Goal: Task Accomplishment & Management: Use online tool/utility

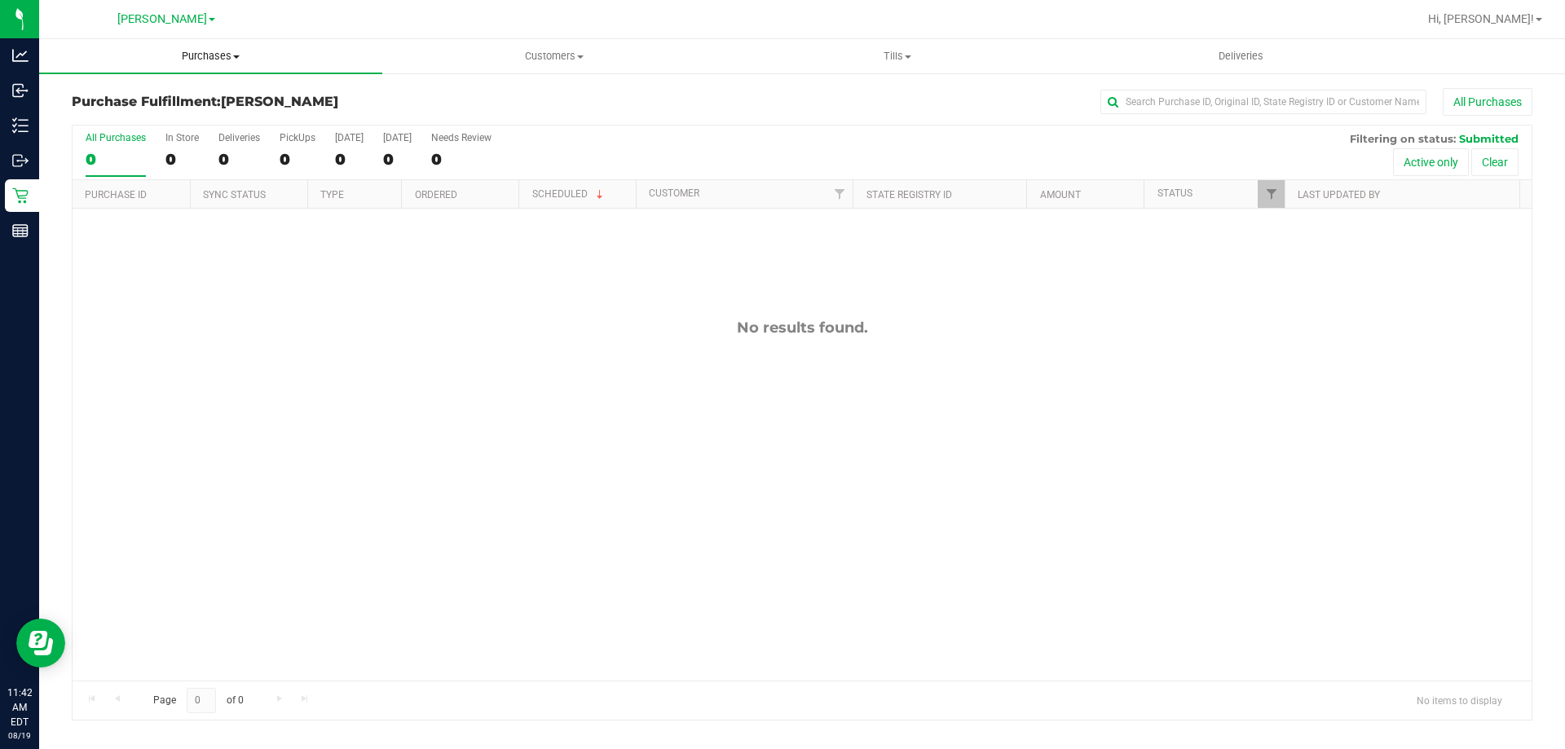
click at [212, 52] on span "Purchases" at bounding box center [210, 56] width 343 height 15
click at [164, 121] on li "Fulfillment" at bounding box center [210, 118] width 343 height 20
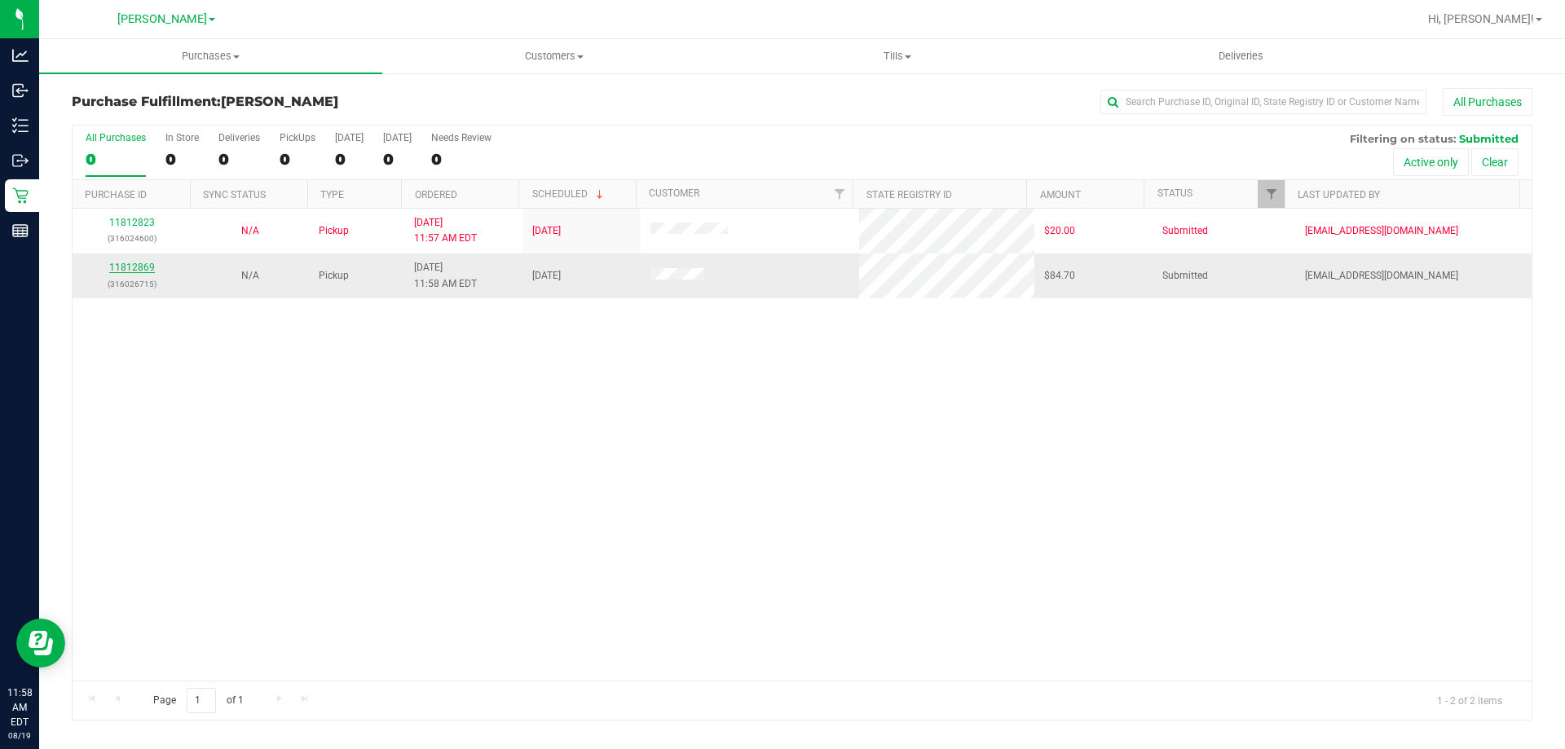
click at [139, 267] on link "11812869" at bounding box center [132, 267] width 46 height 11
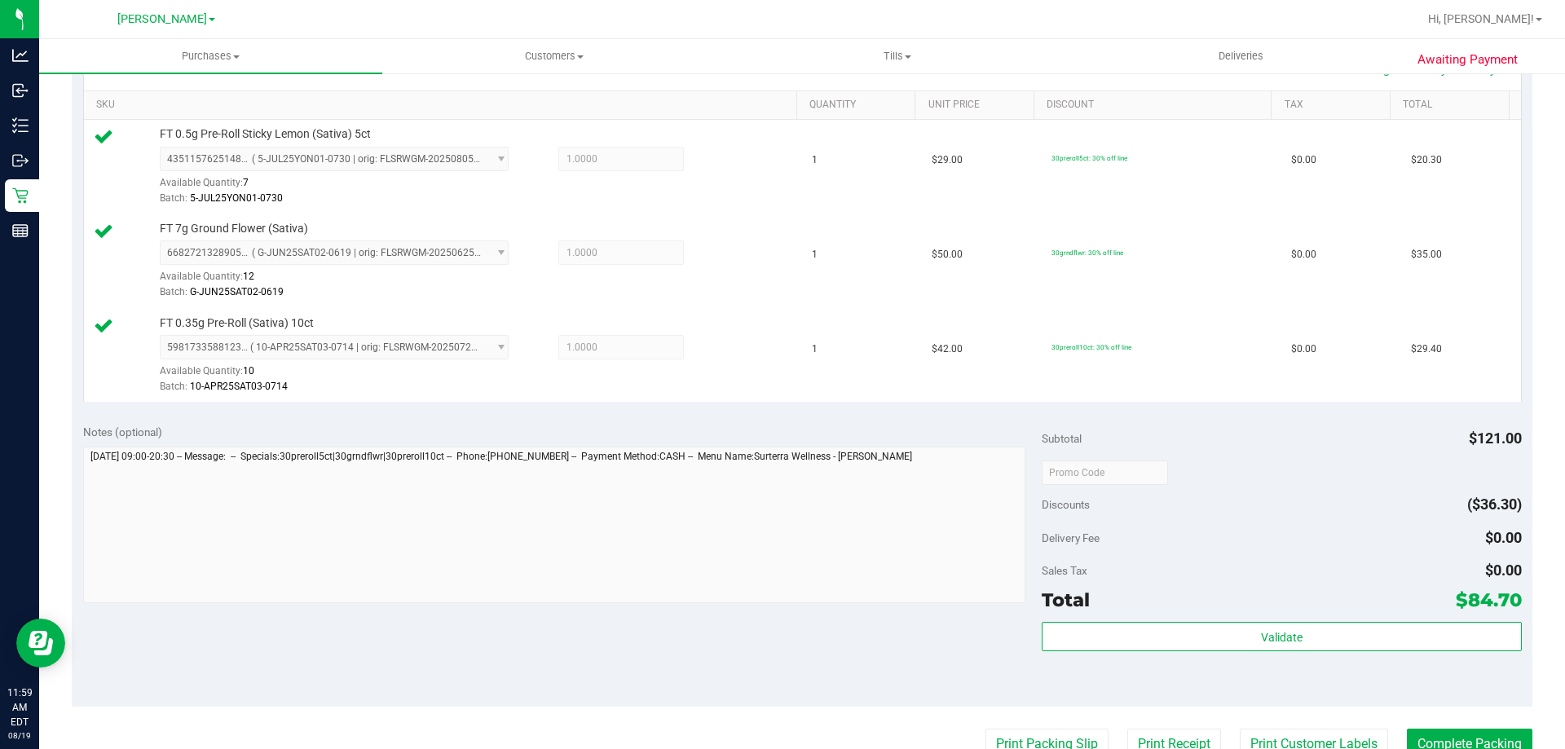
scroll to position [406, 0]
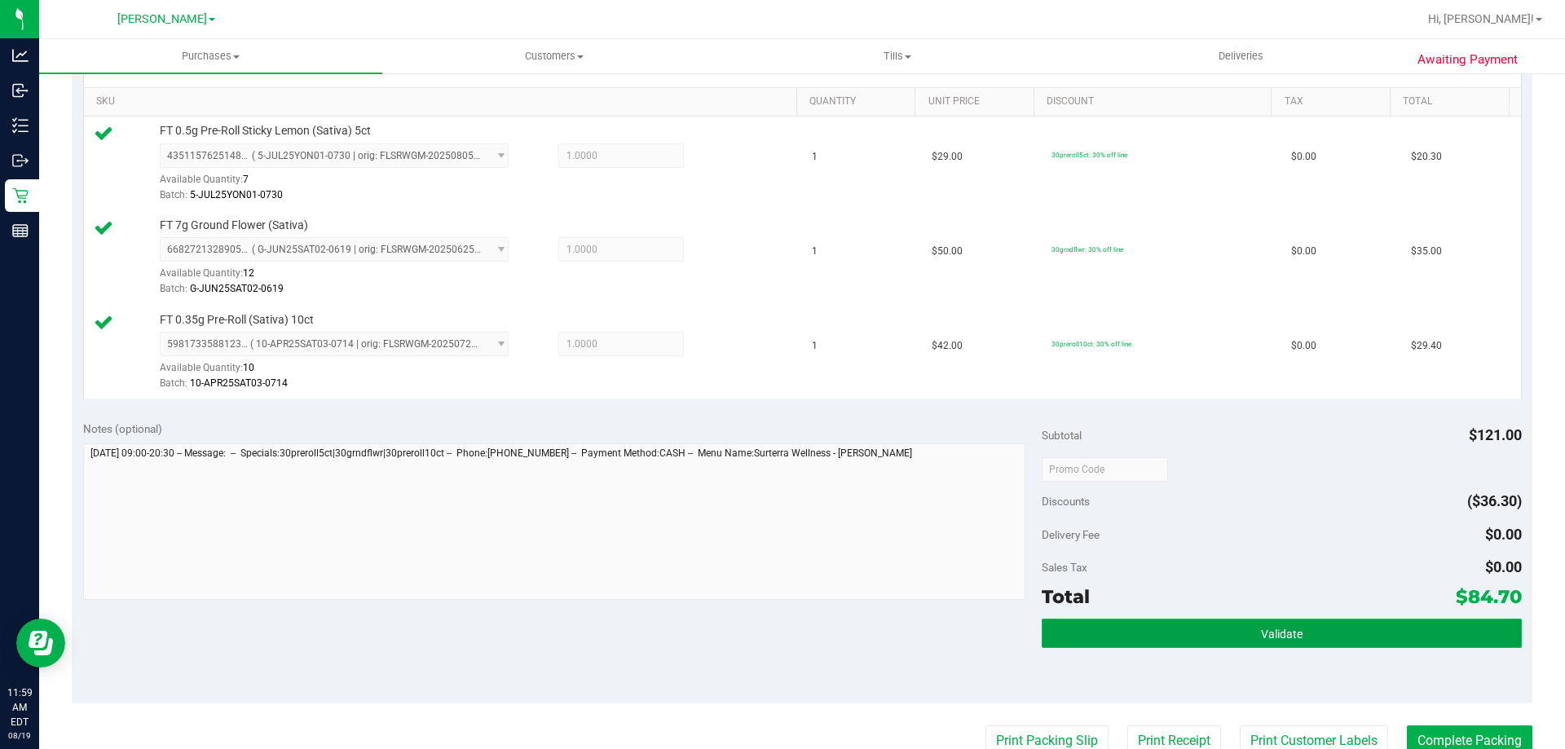
click at [1339, 637] on button "Validate" at bounding box center [1281, 633] width 479 height 29
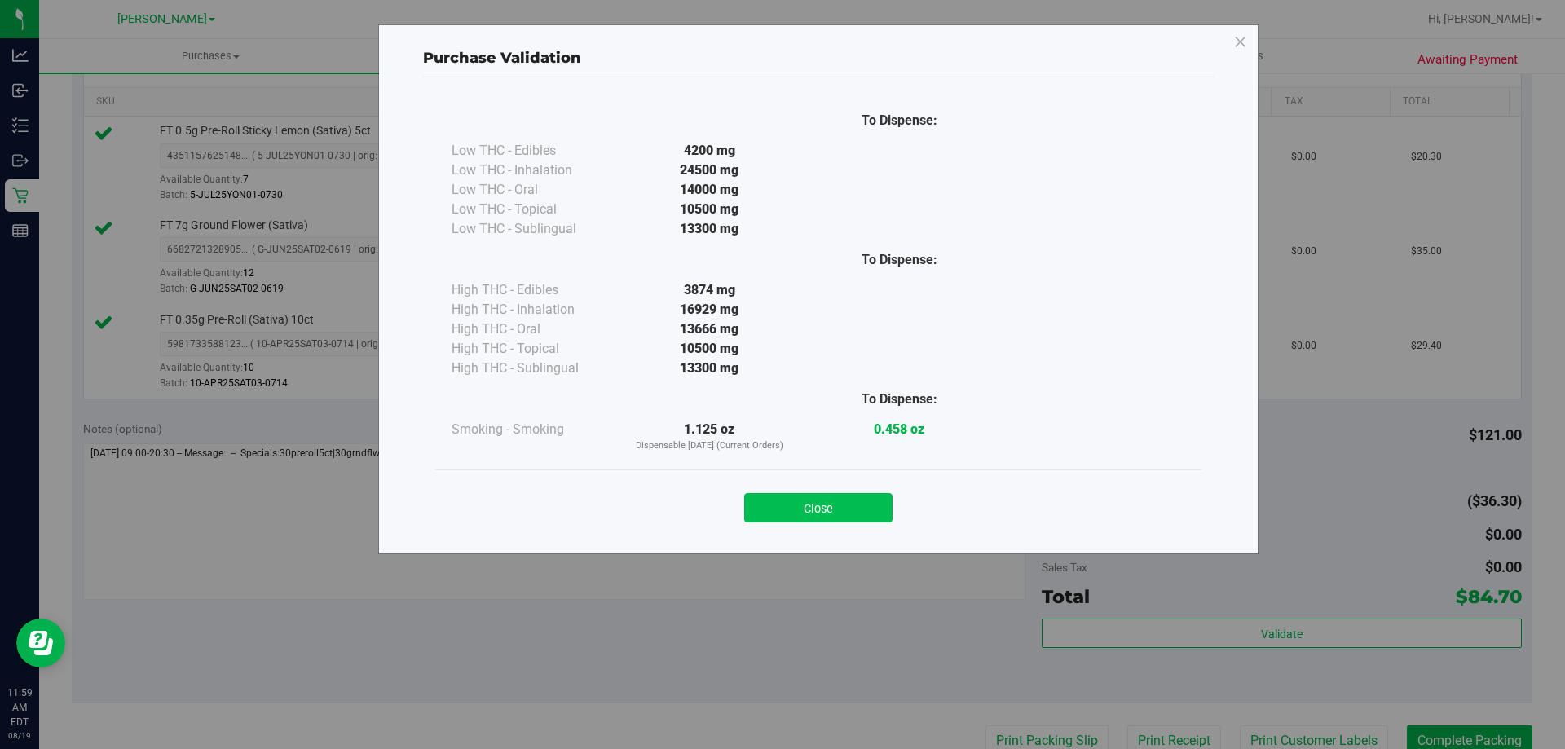
click at [827, 495] on button "Close" at bounding box center [818, 507] width 148 height 29
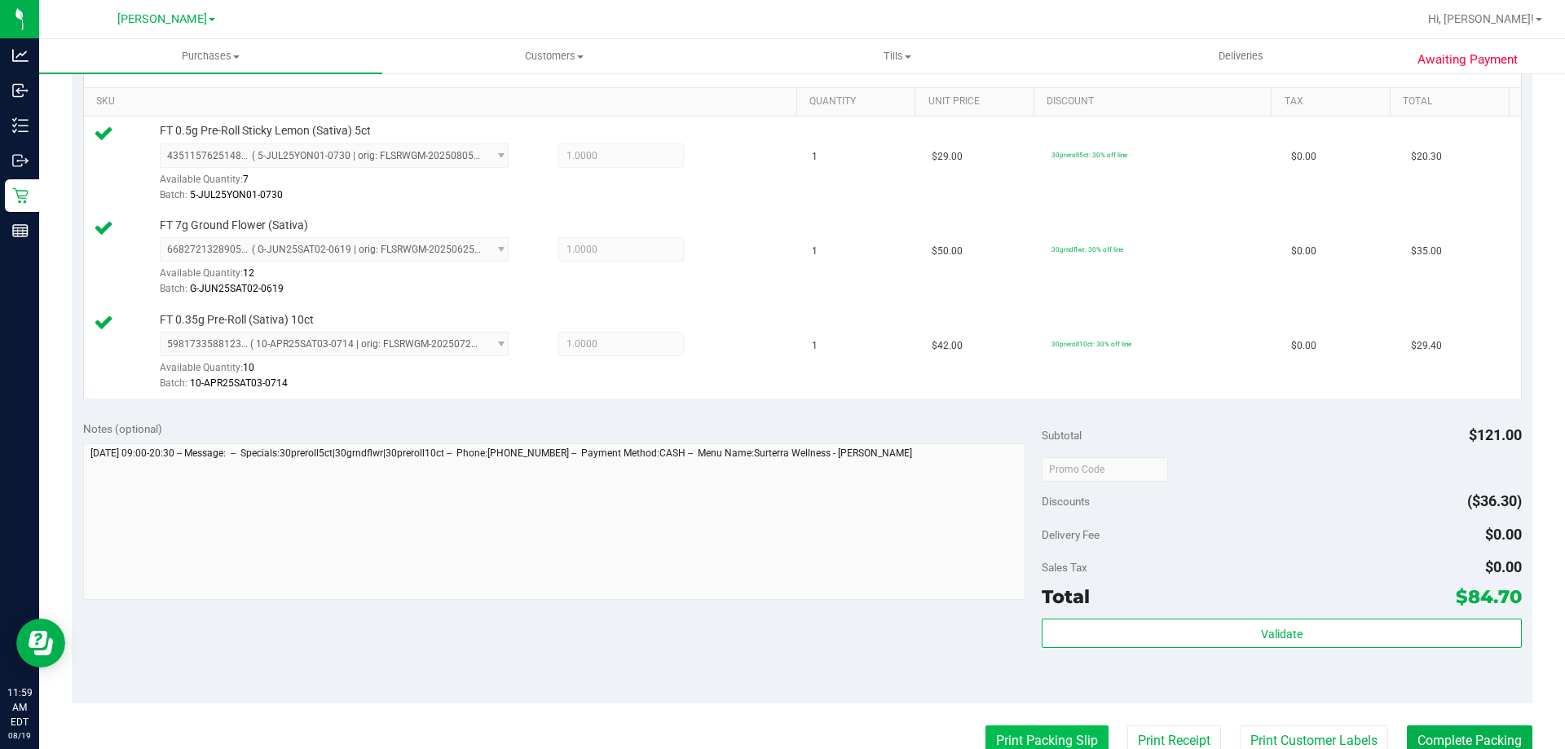
click at [1048, 743] on button "Print Packing Slip" at bounding box center [1047, 741] width 123 height 31
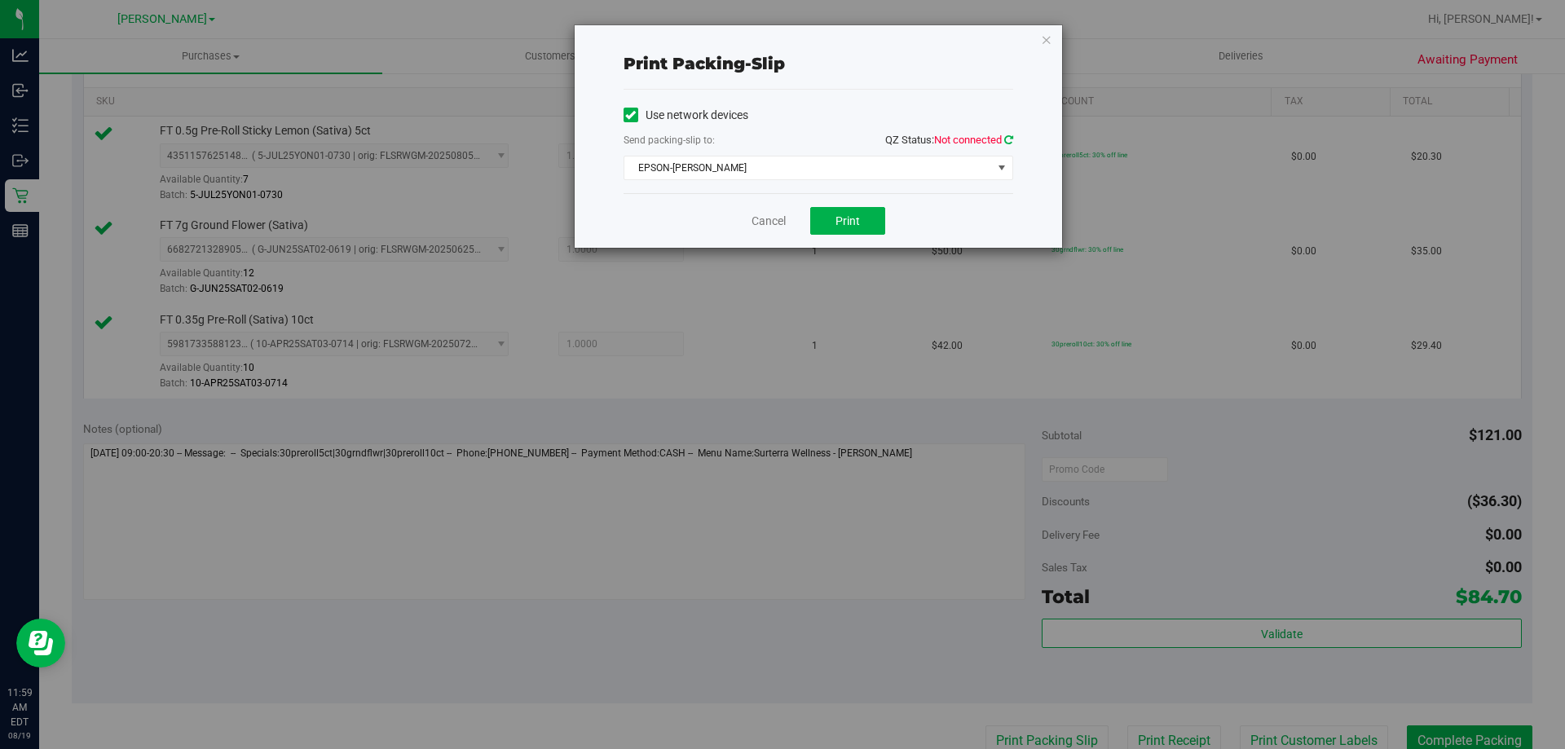
click at [1008, 139] on icon at bounding box center [1008, 140] width 9 height 11
click at [856, 209] on button "Print" at bounding box center [847, 221] width 75 height 28
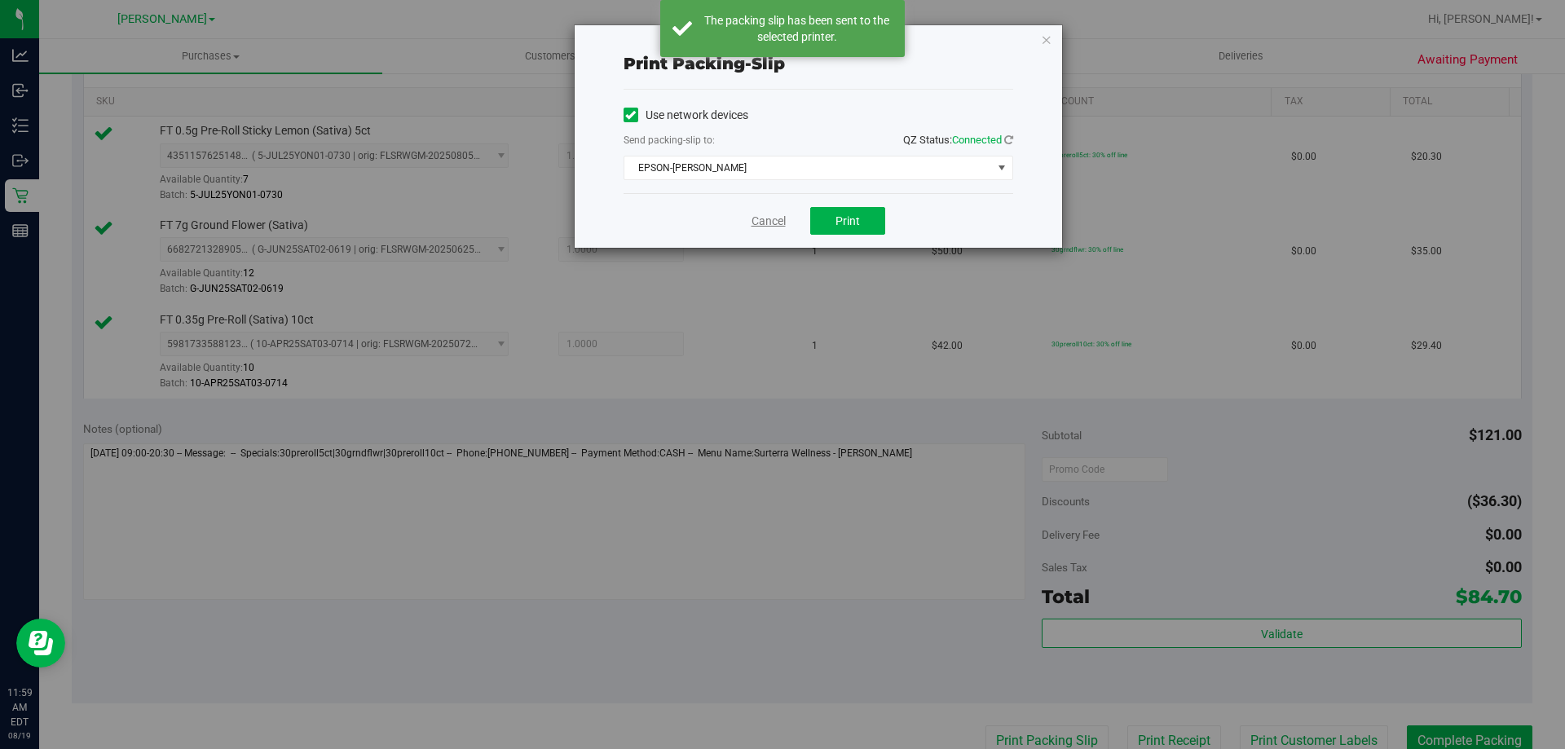
click at [772, 222] on link "Cancel" at bounding box center [769, 221] width 34 height 17
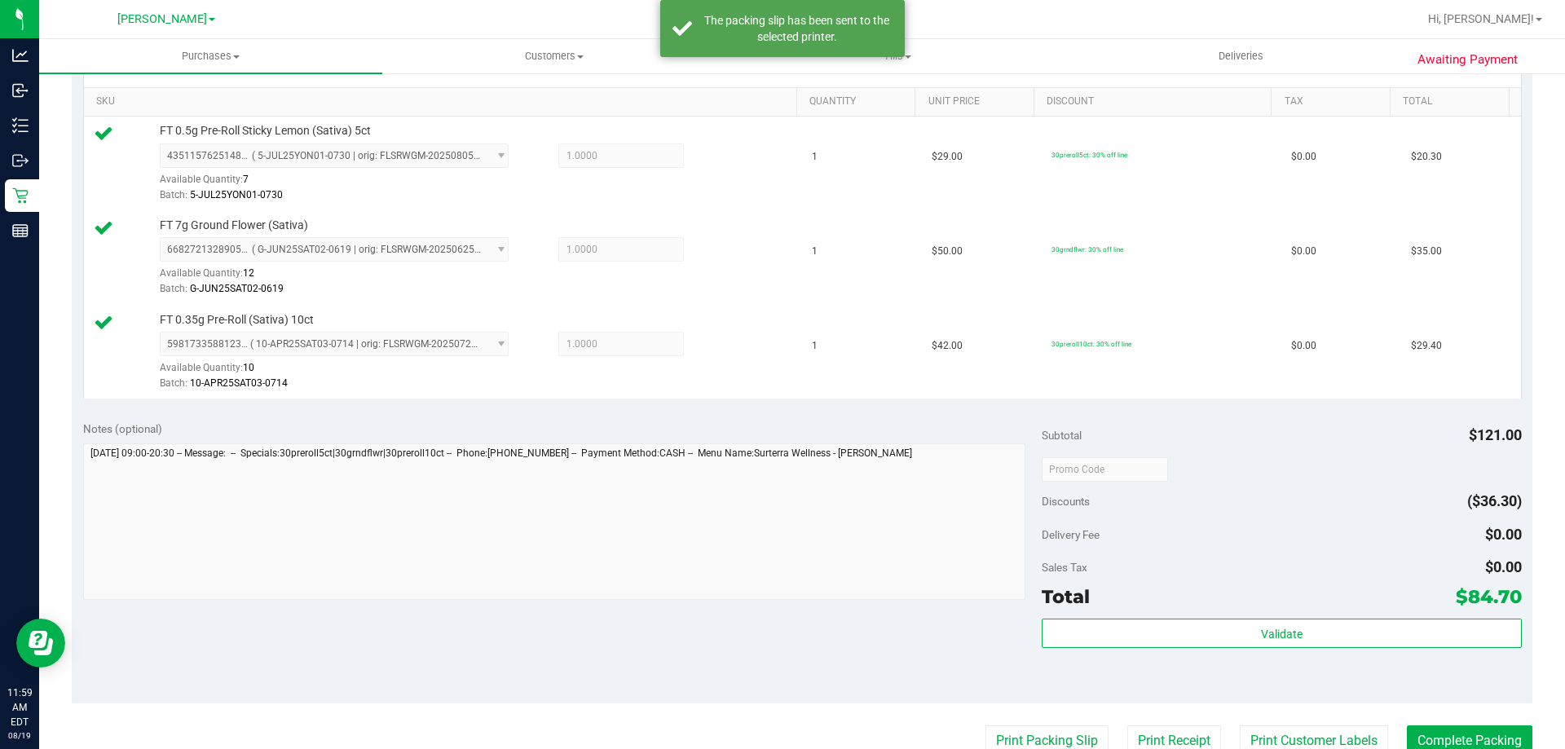
scroll to position [413, 0]
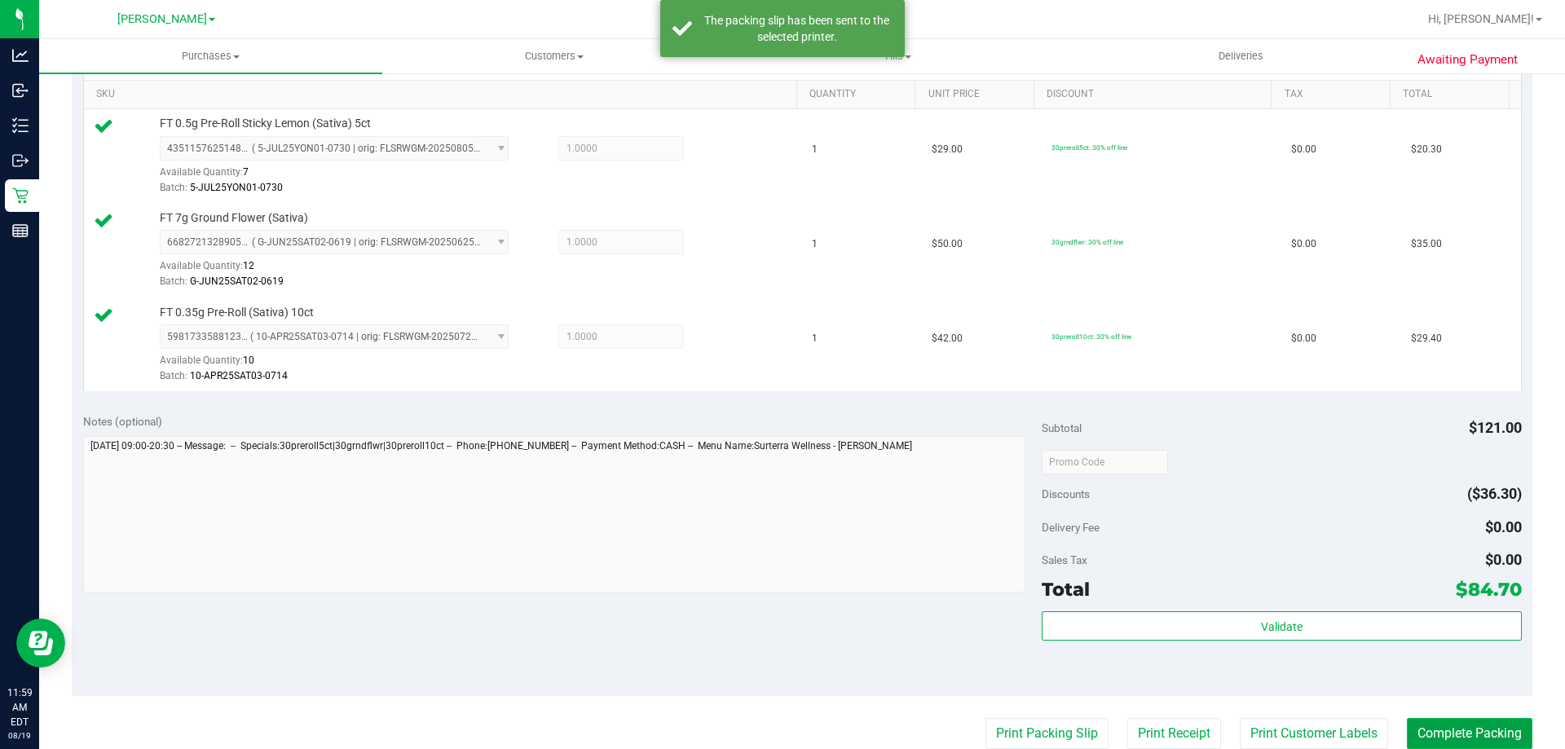
click at [1446, 733] on button "Complete Packing" at bounding box center [1470, 733] width 126 height 31
